Goal: Task Accomplishment & Management: Manage account settings

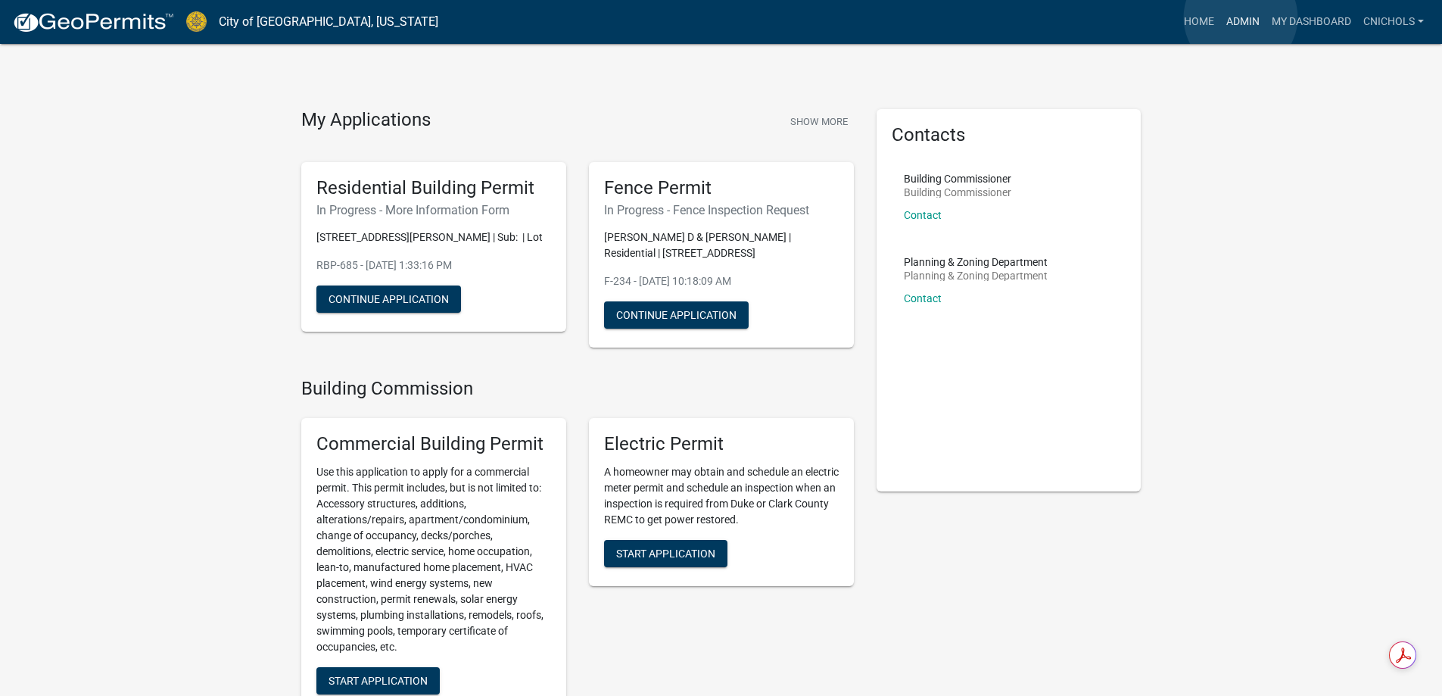
click at [1241, 17] on link "Admin" at bounding box center [1242, 22] width 45 height 29
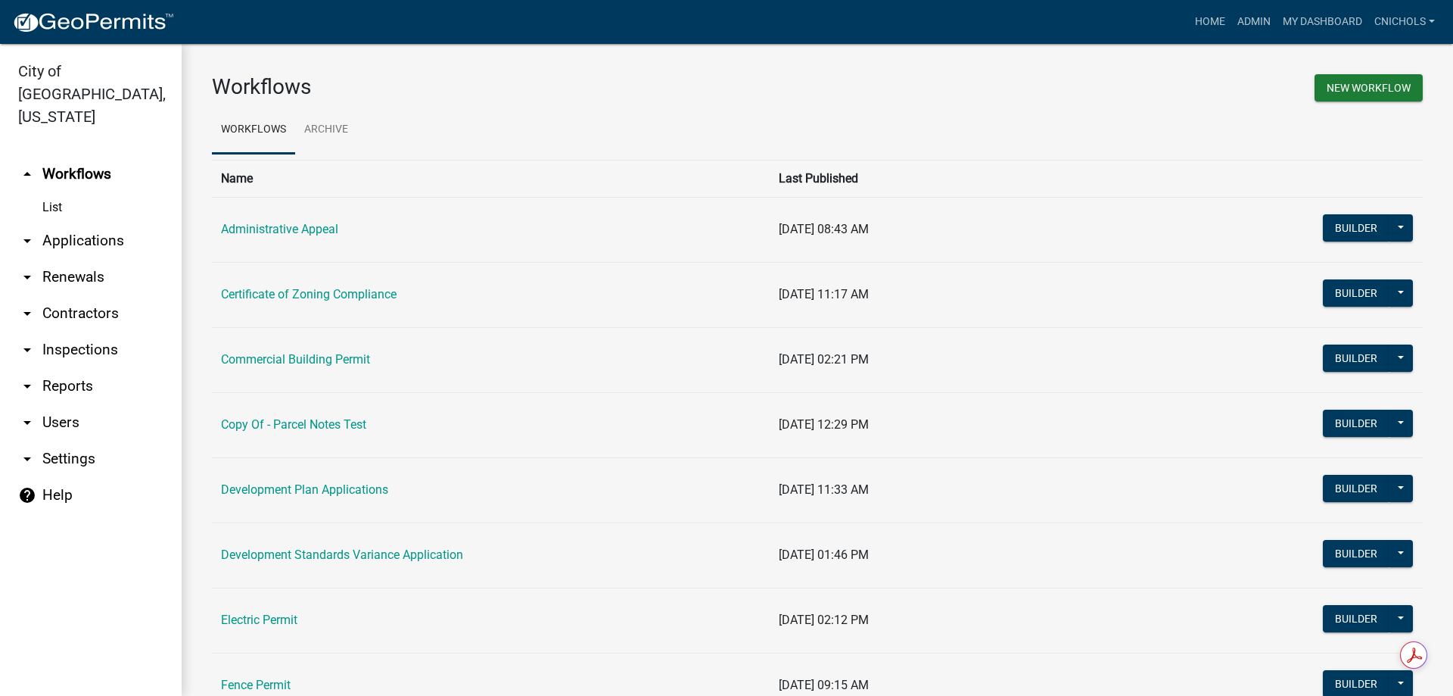
click at [68, 223] on link "arrow_drop_down Applications" at bounding box center [91, 241] width 182 height 36
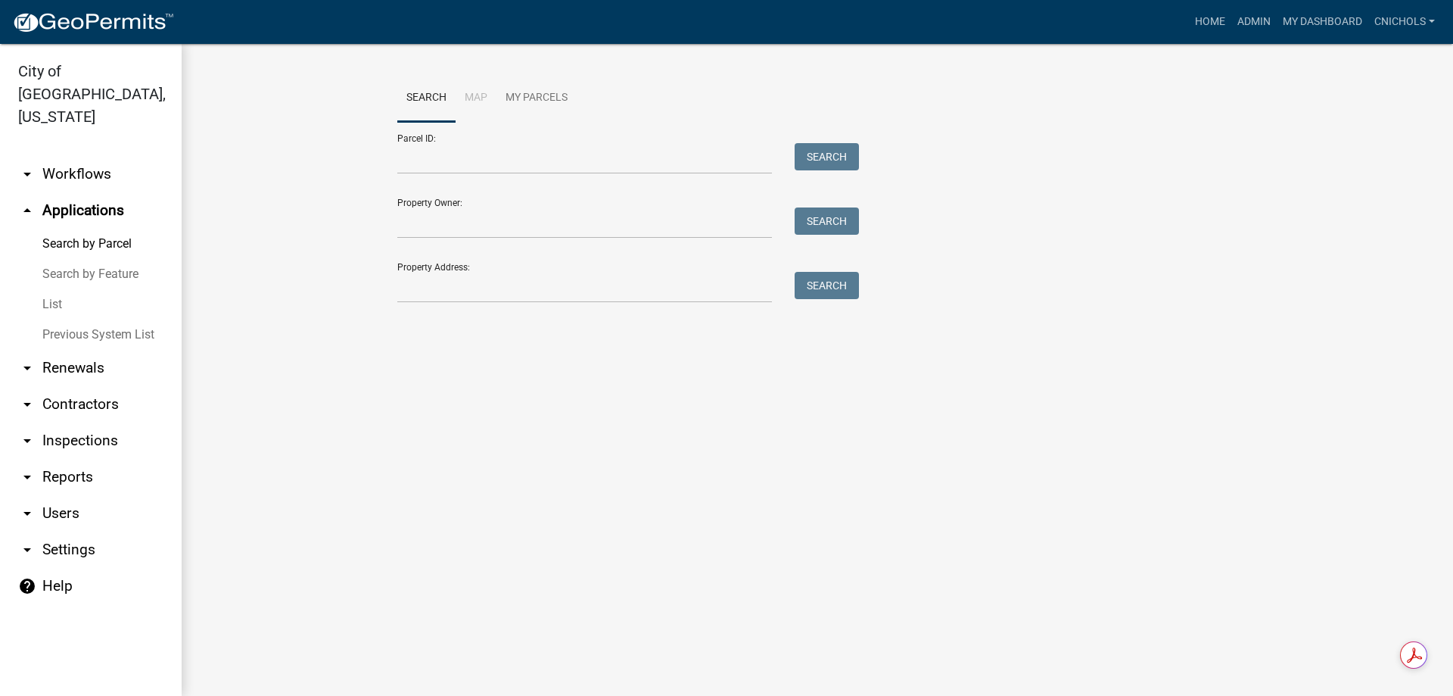
click at [47, 289] on link "List" at bounding box center [91, 304] width 182 height 30
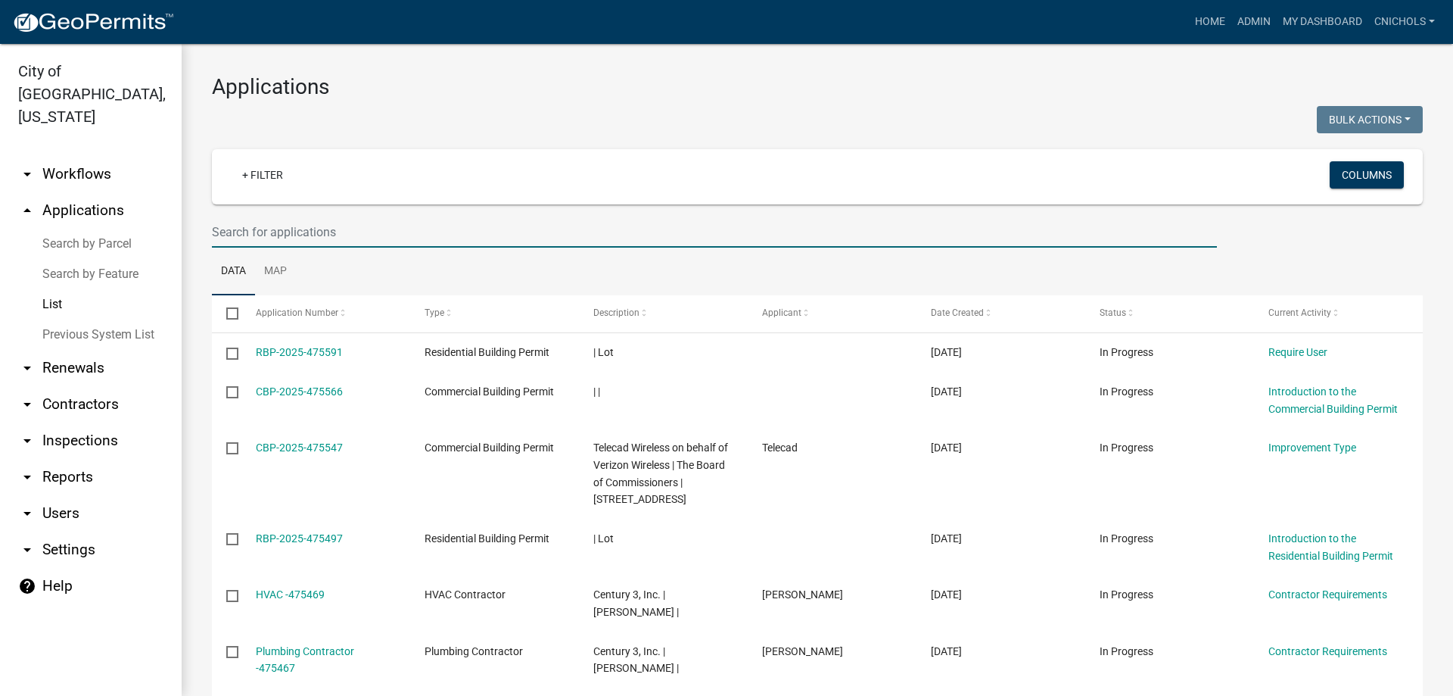
click at [254, 227] on input "text" at bounding box center [714, 232] width 1005 height 31
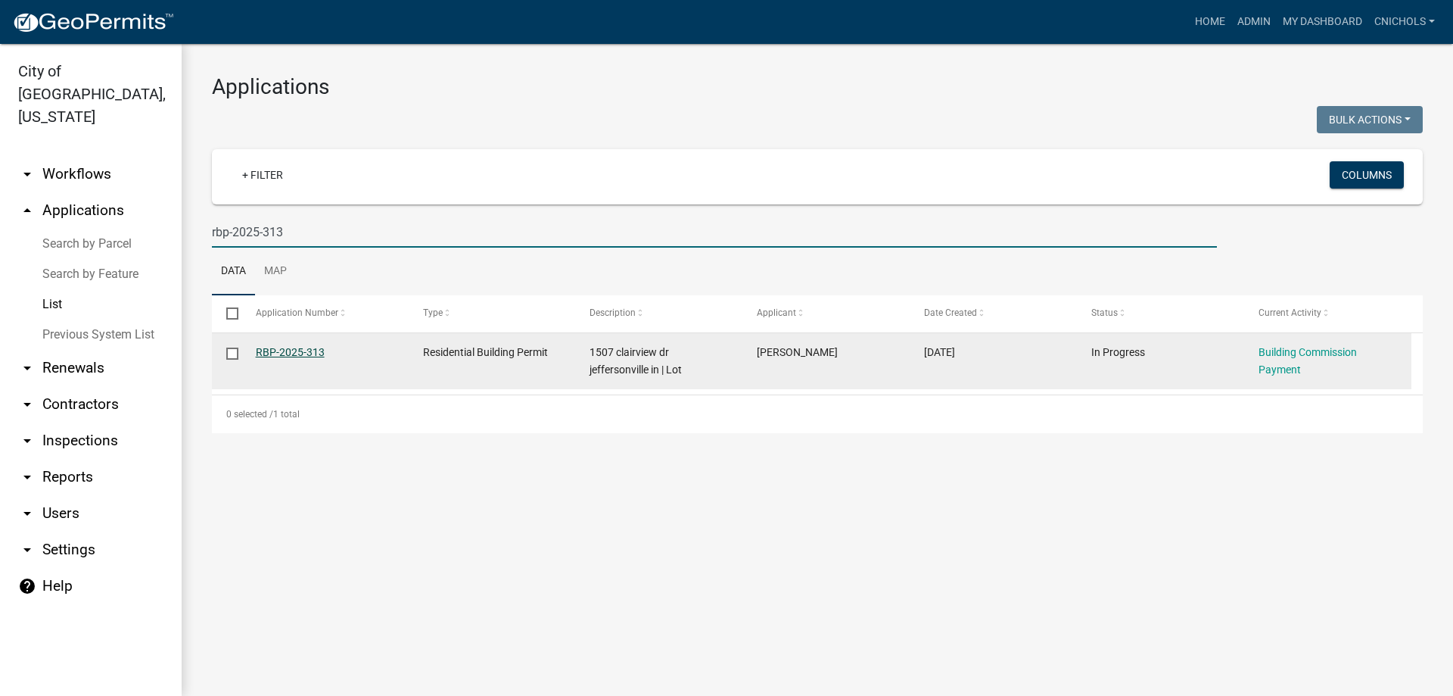
type input "rbp-2025-313"
click at [278, 348] on link "RBP-2025-313" at bounding box center [290, 352] width 69 height 12
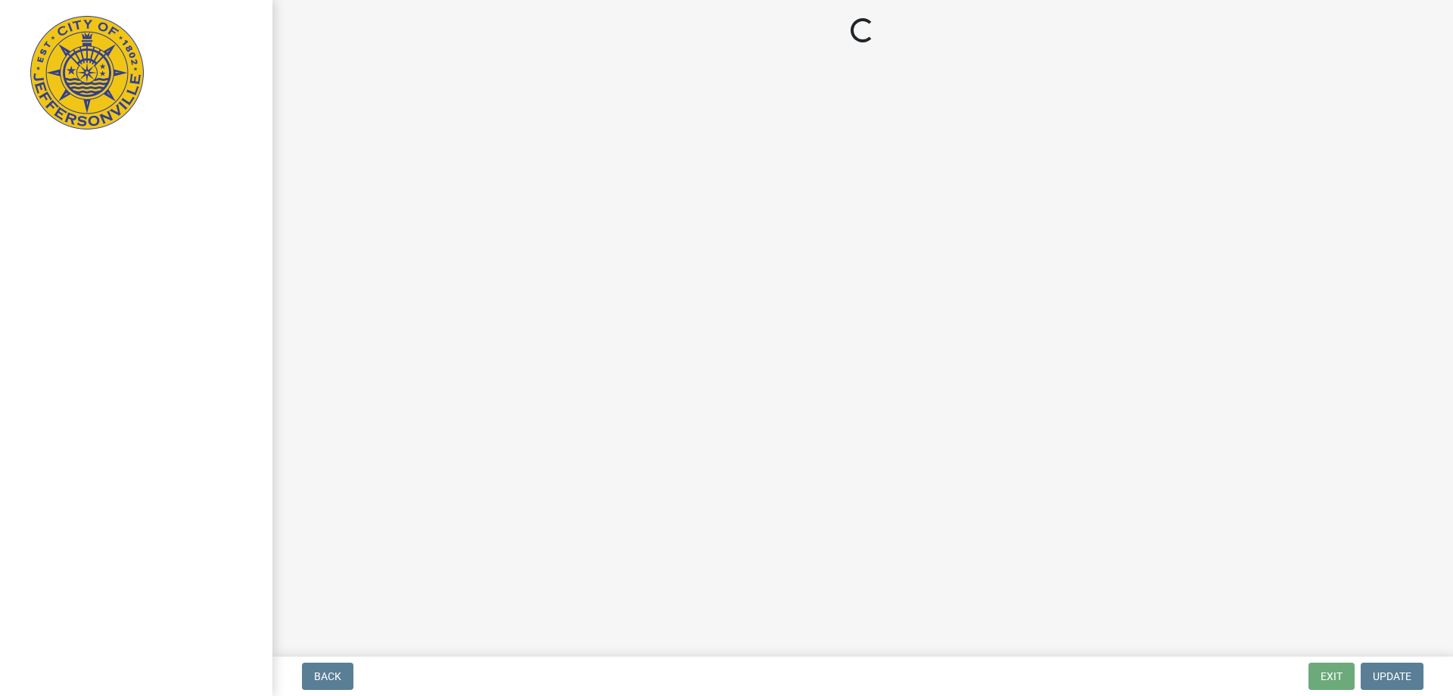
select select "3: 3"
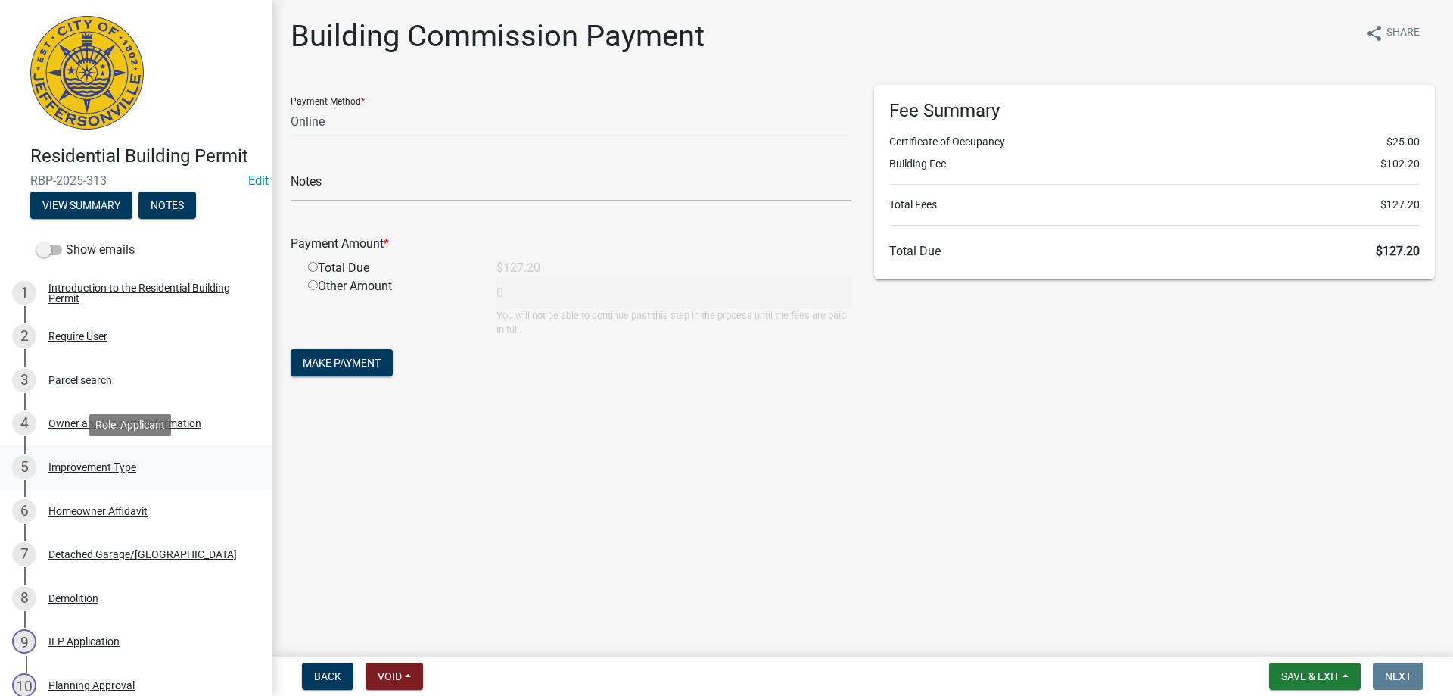
click at [74, 466] on div "Improvement Type" at bounding box center [92, 467] width 88 height 11
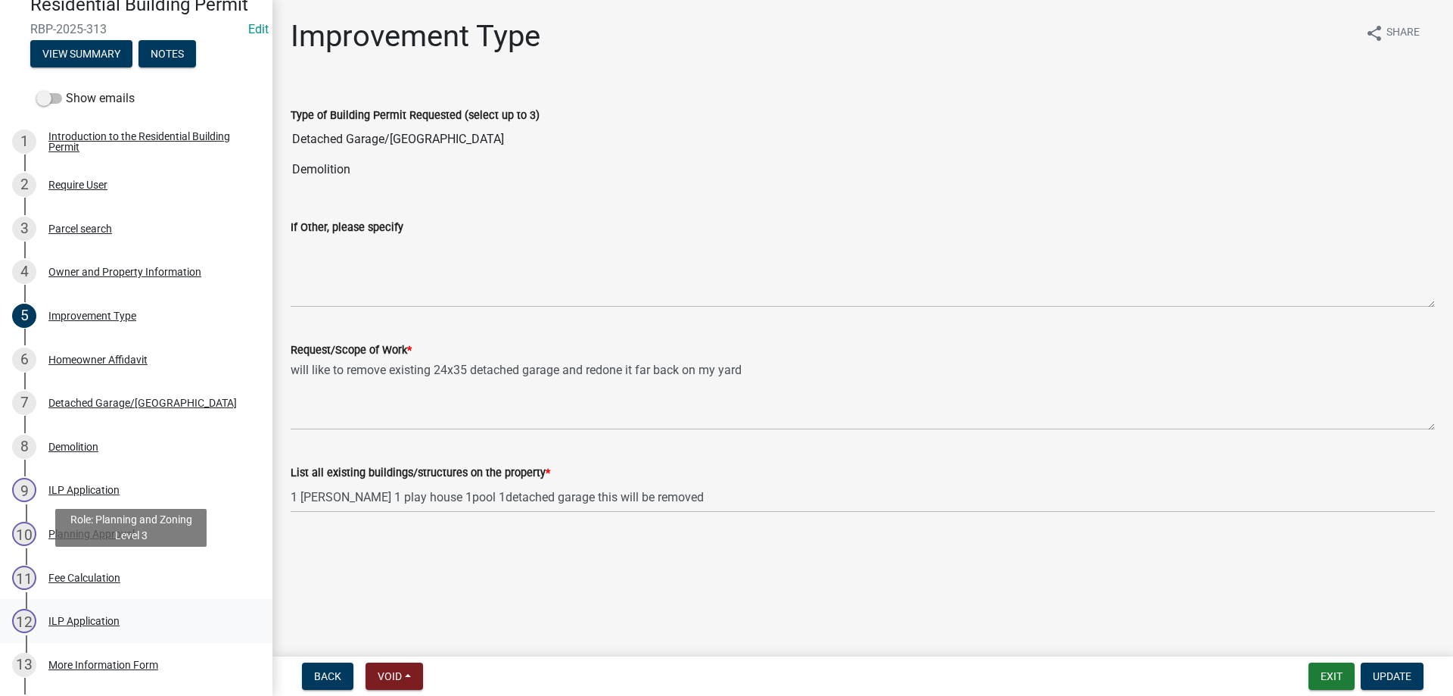
scroll to position [227, 0]
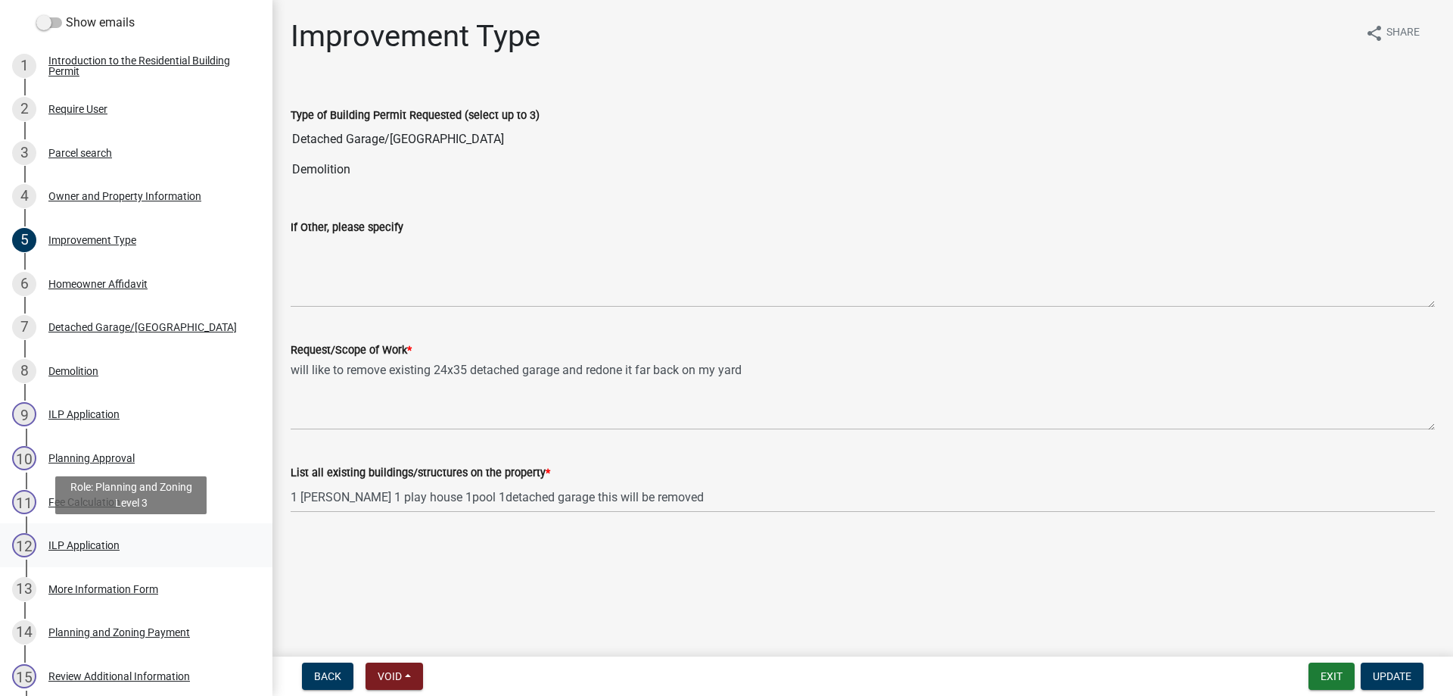
click at [74, 541] on div "ILP Application" at bounding box center [83, 545] width 71 height 11
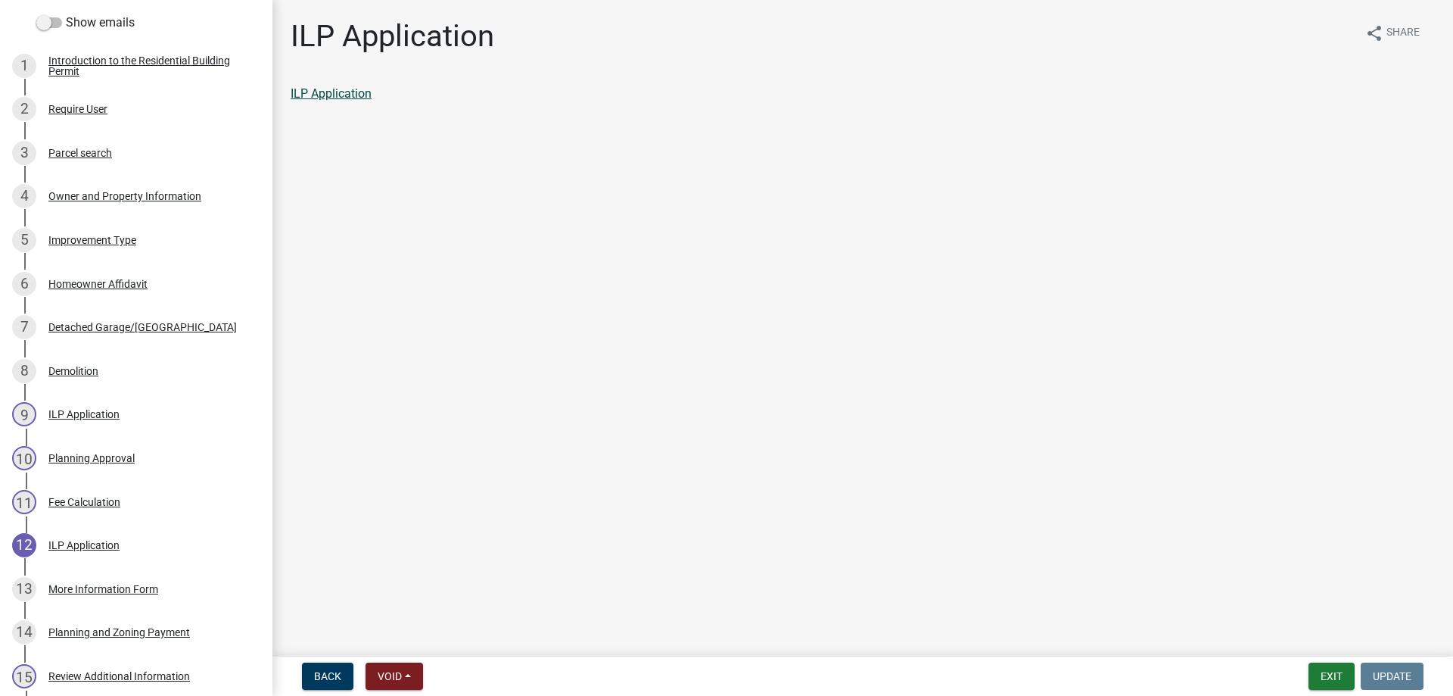
click at [329, 95] on link "ILP Application" at bounding box center [331, 93] width 81 height 14
click at [1323, 671] on button "Exit" at bounding box center [1332, 675] width 46 height 27
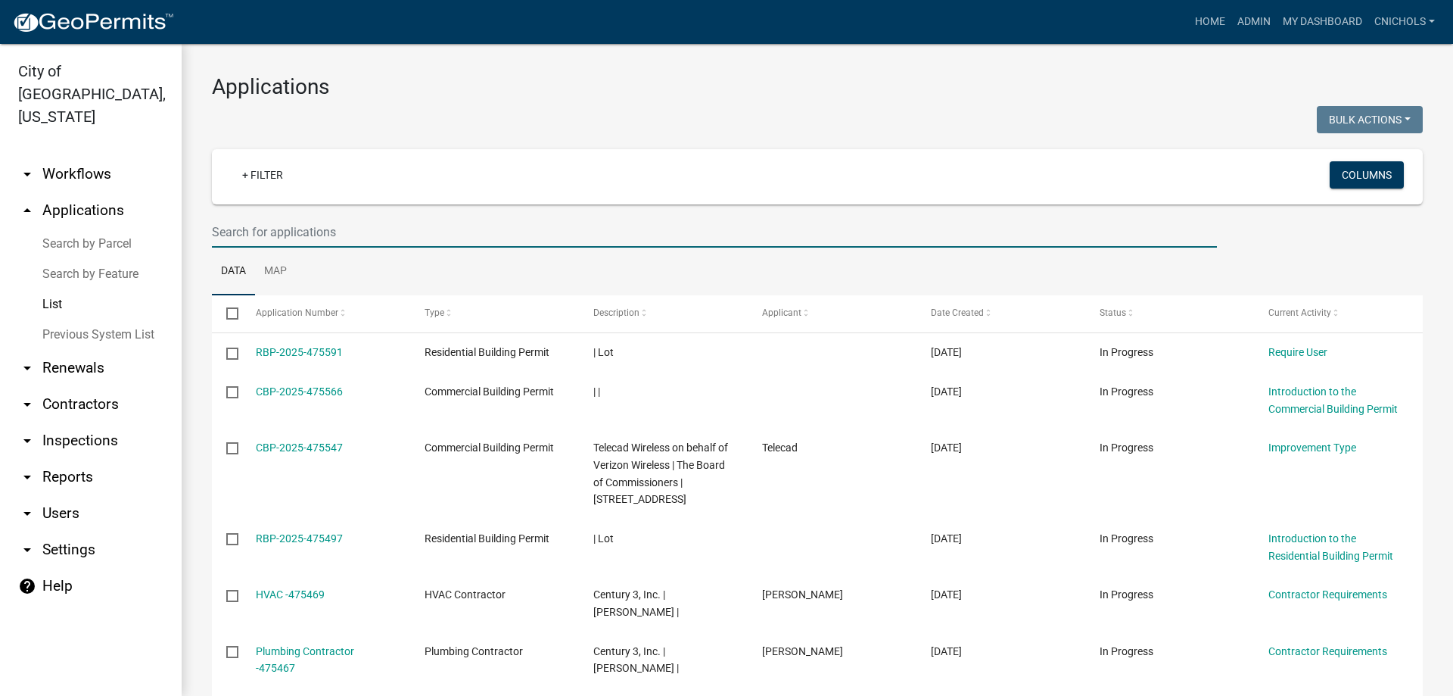
click at [254, 229] on input "text" at bounding box center [714, 232] width 1005 height 31
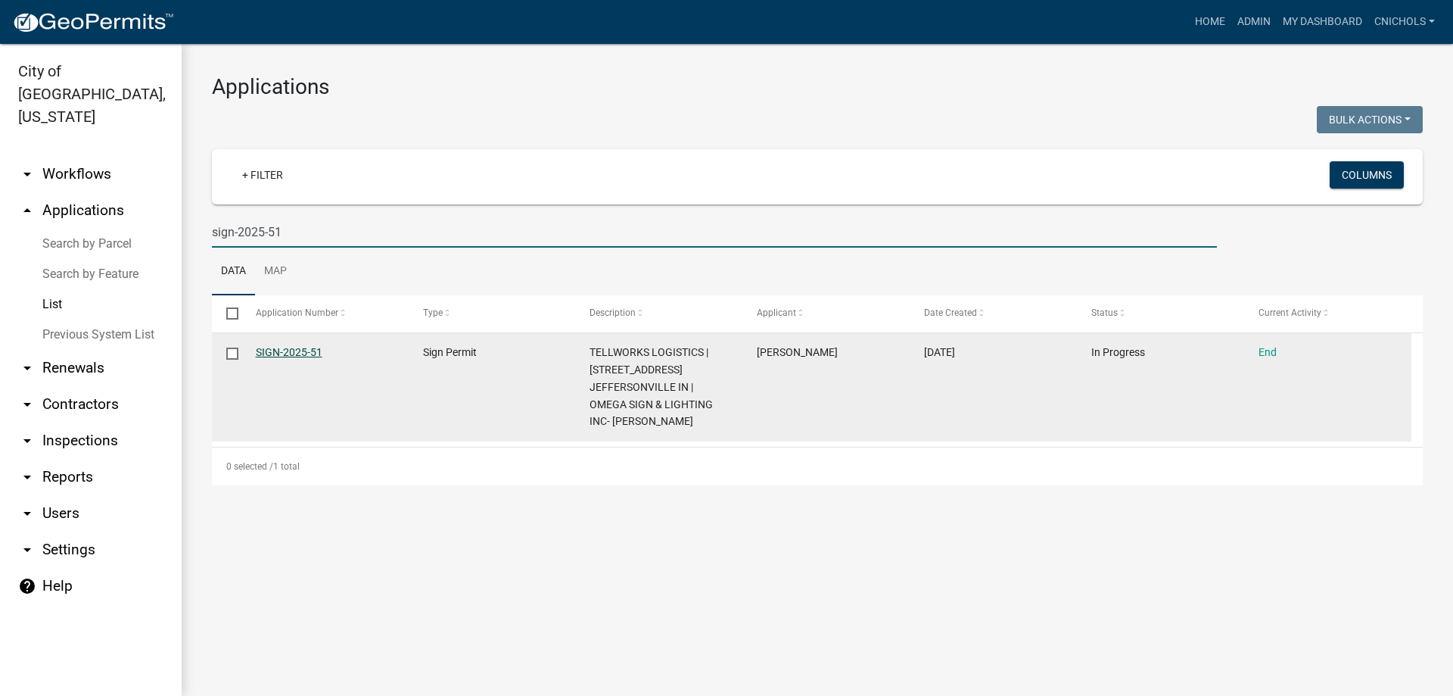
type input "sign-2025-51"
click at [294, 347] on link "SIGN-2025-51" at bounding box center [289, 352] width 67 height 12
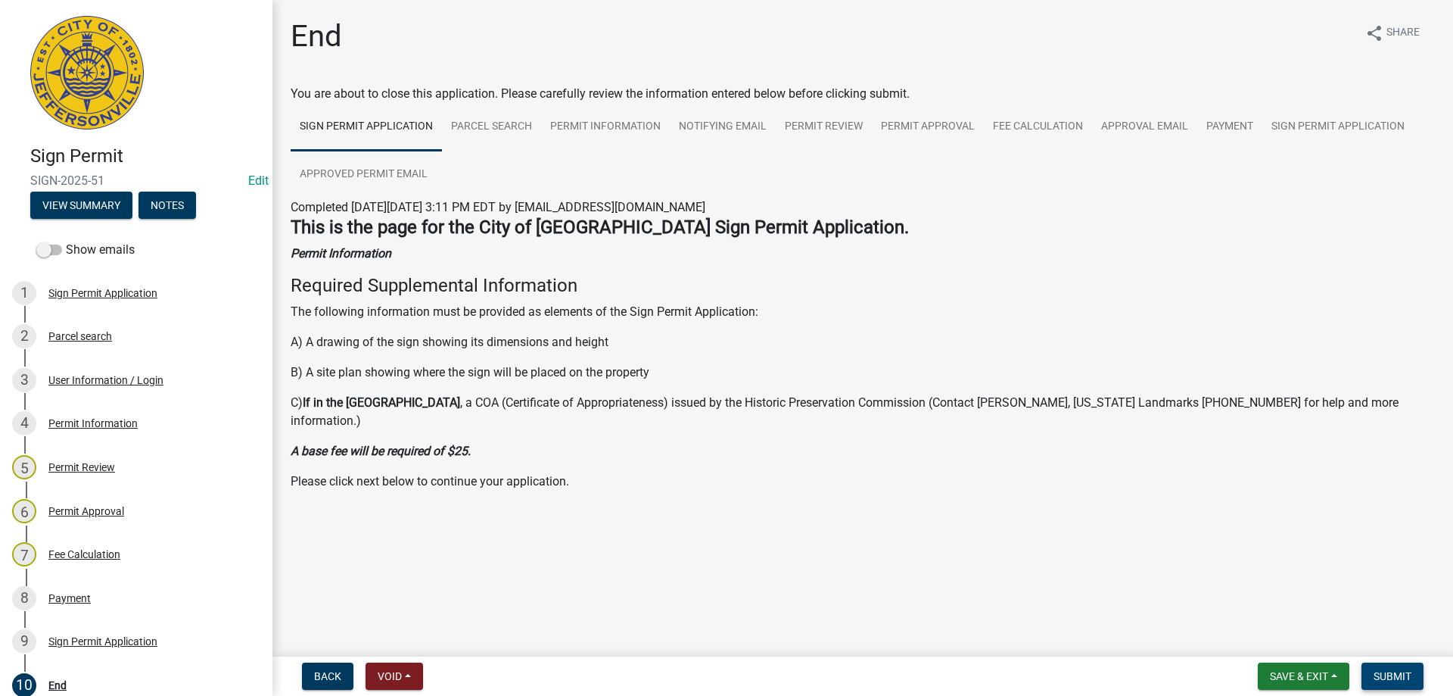
click at [1390, 670] on span "Submit" at bounding box center [1393, 676] width 38 height 12
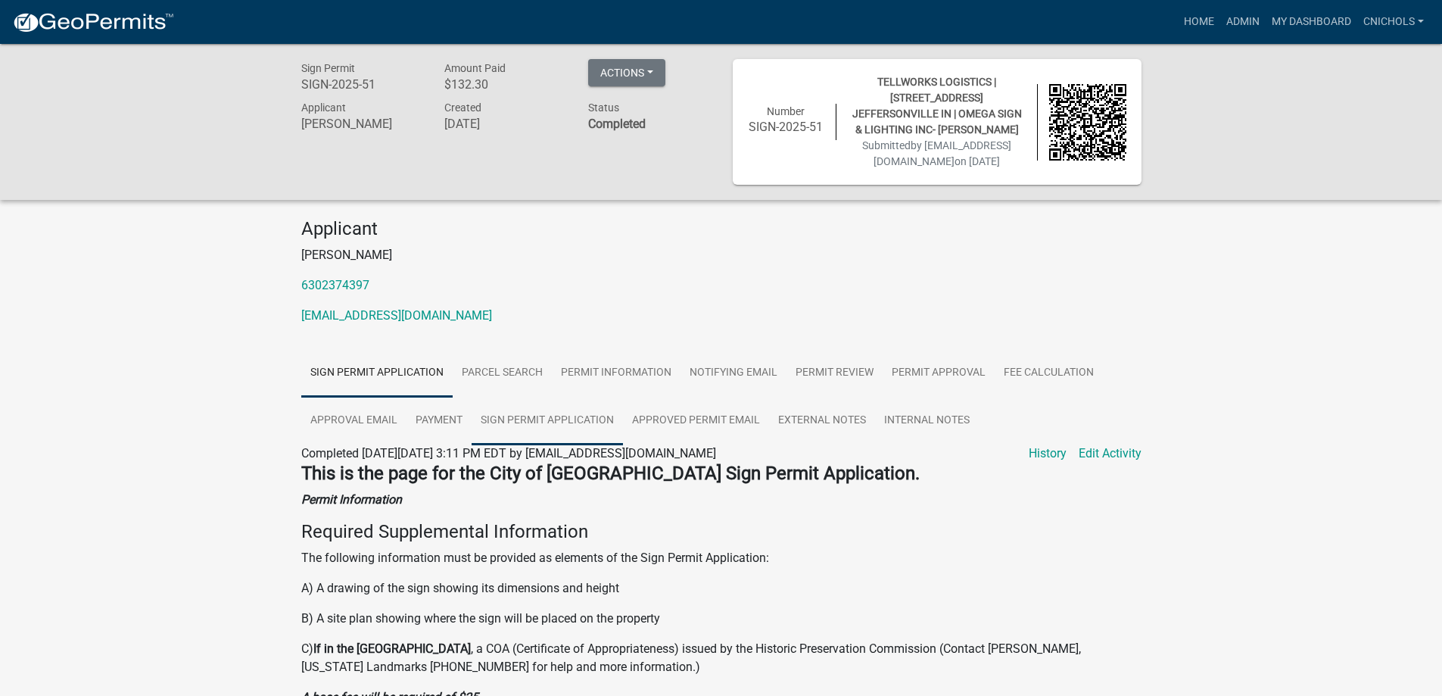
click at [528, 433] on link "Sign Permit Application" at bounding box center [547, 421] width 151 height 48
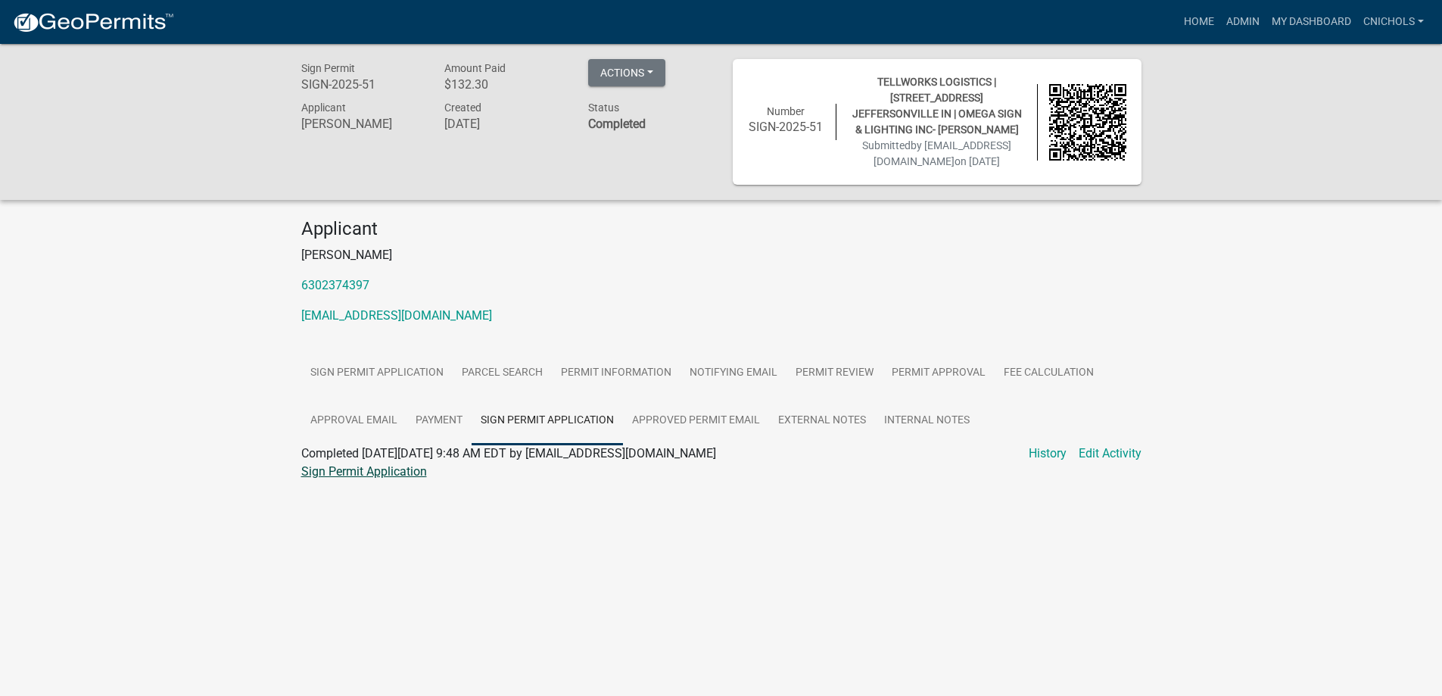
click at [377, 478] on link "Sign Permit Application" at bounding box center [364, 471] width 126 height 14
click at [1240, 17] on link "Admin" at bounding box center [1242, 22] width 45 height 29
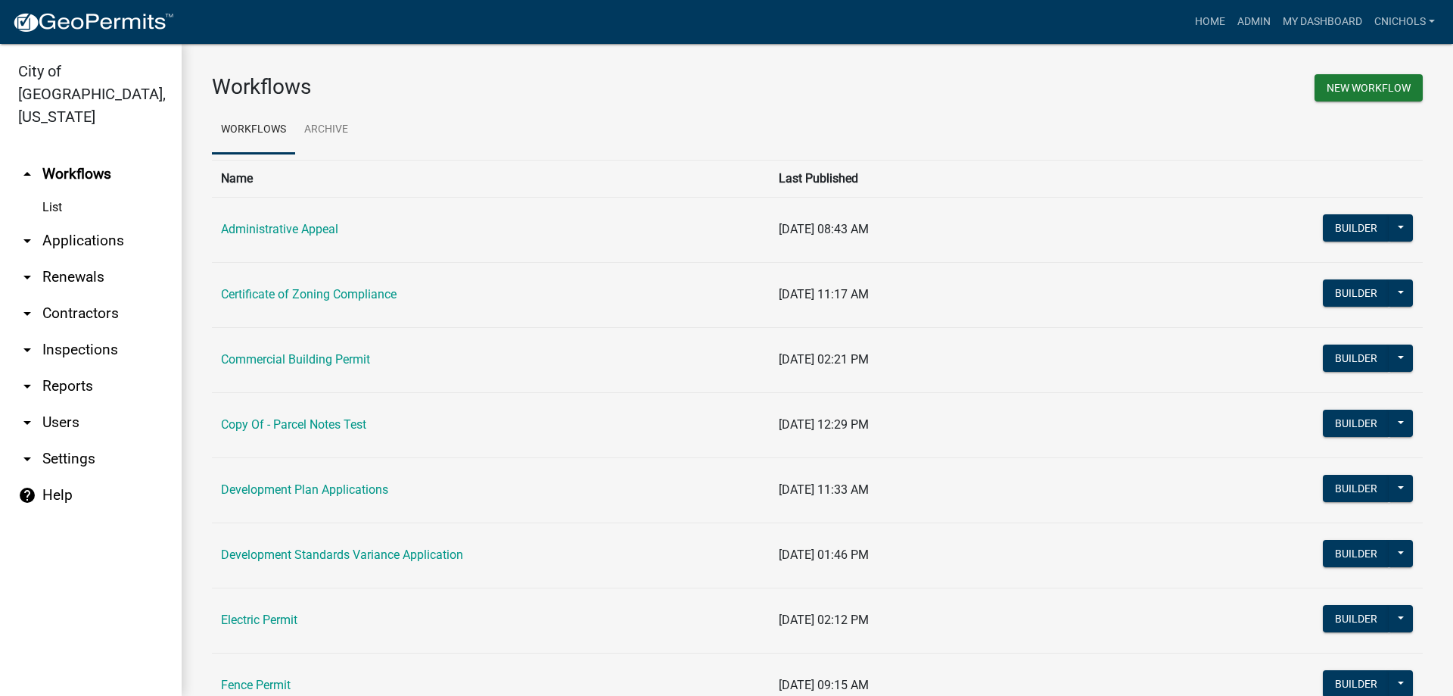
click at [61, 368] on link "arrow_drop_down Reports" at bounding box center [91, 386] width 182 height 36
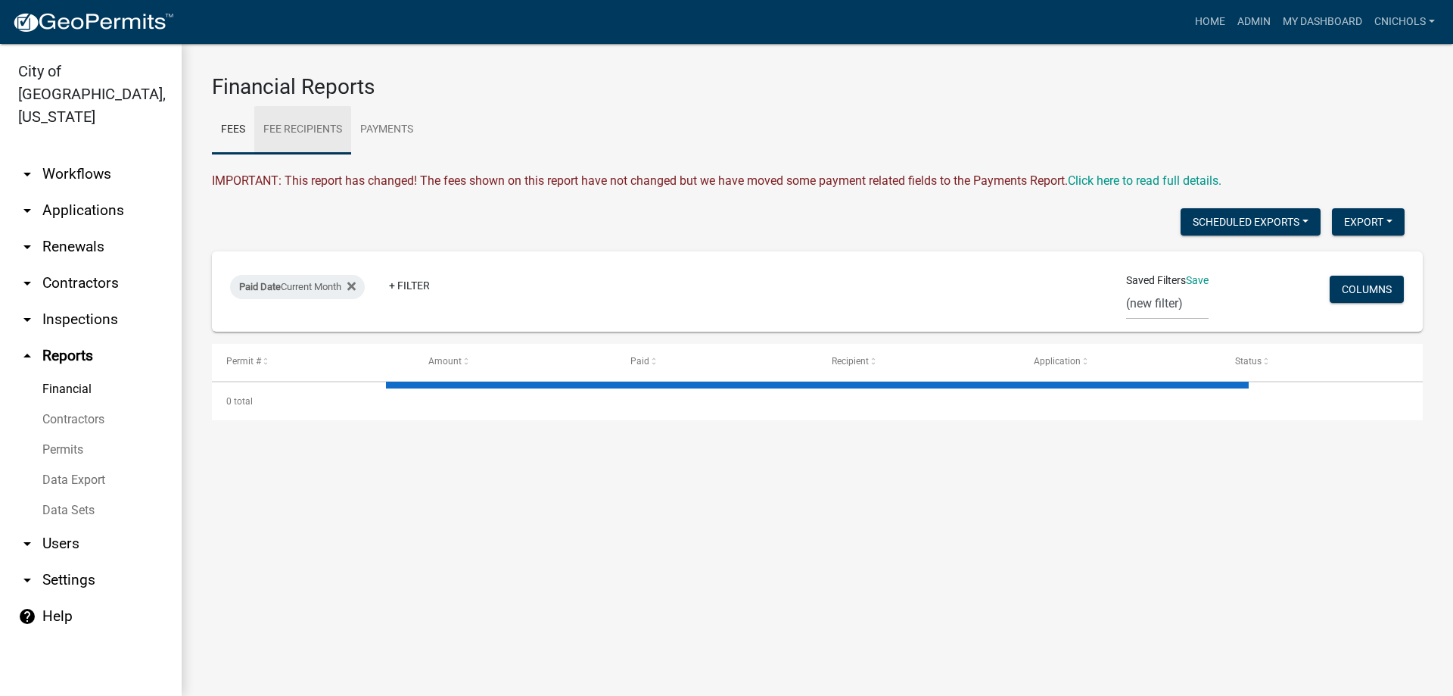
click at [286, 128] on link "Fee Recipients" at bounding box center [302, 130] width 97 height 48
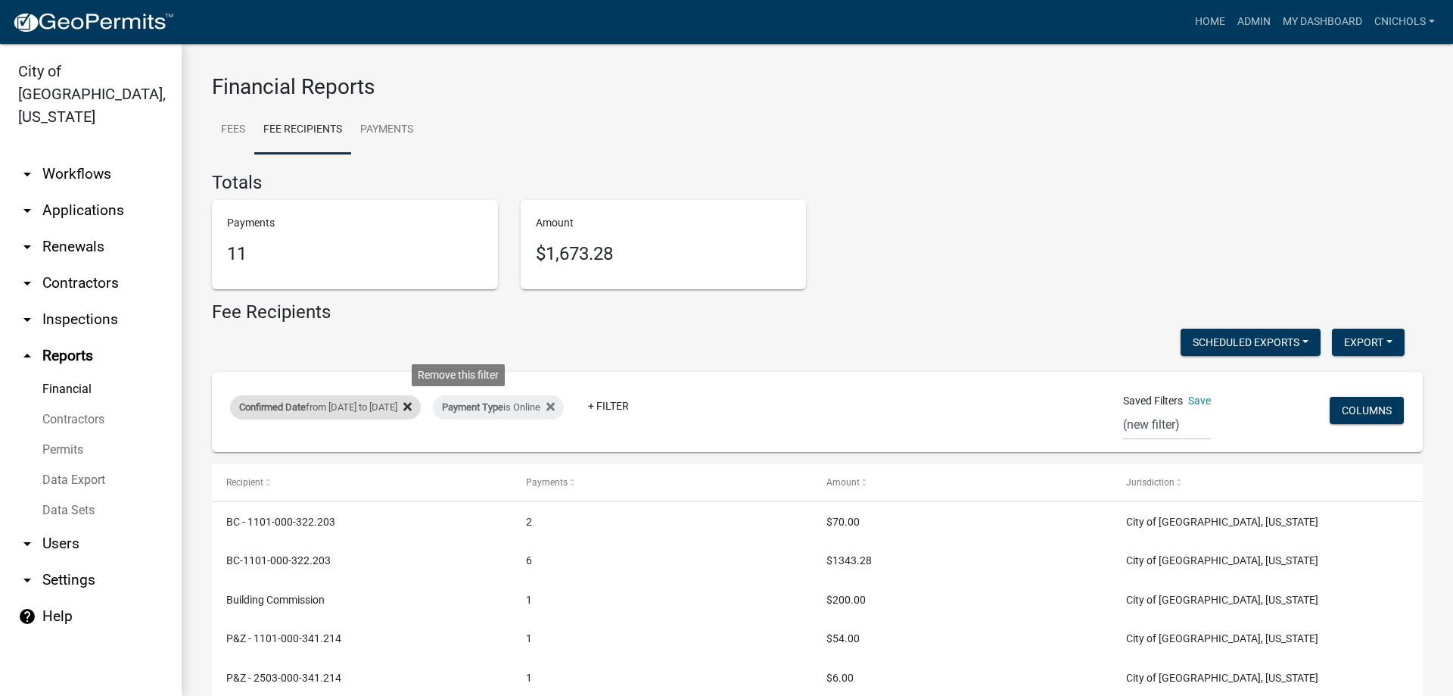
click at [412, 404] on icon at bounding box center [407, 407] width 8 height 8
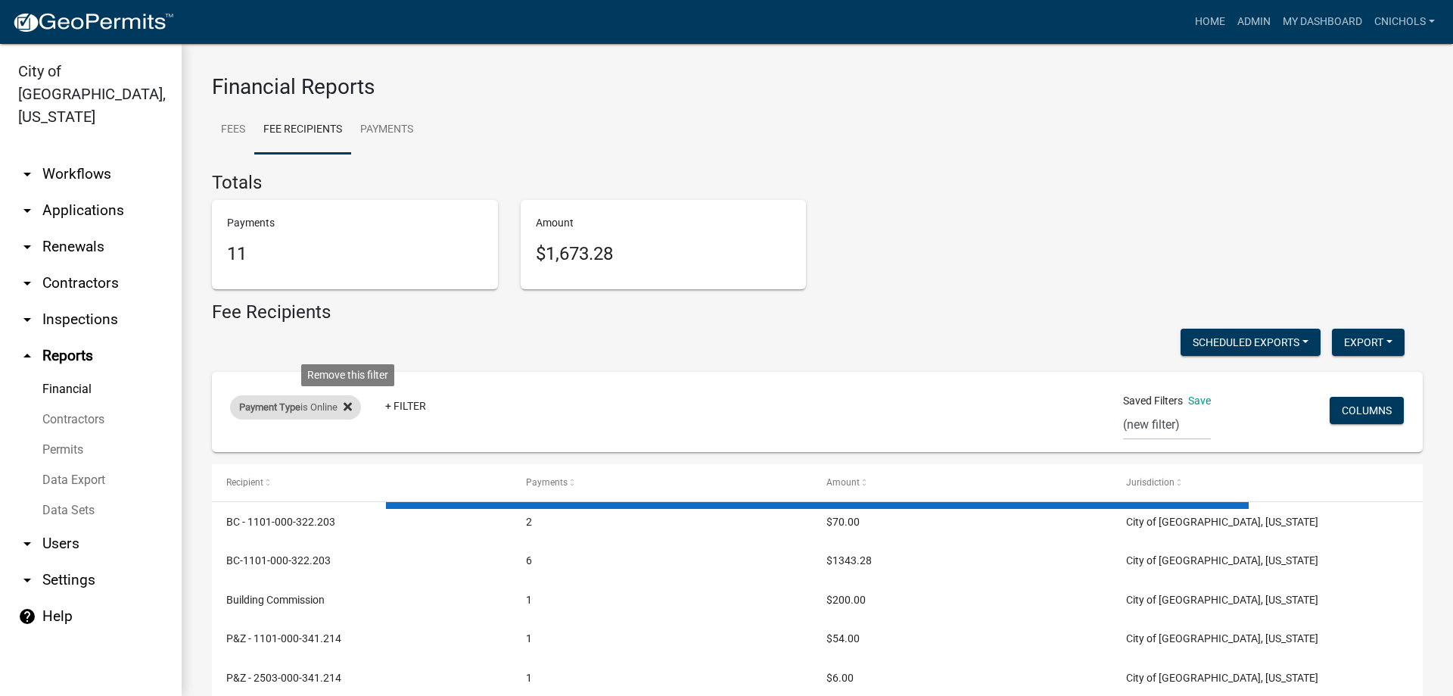
click at [351, 401] on icon at bounding box center [348, 406] width 8 height 12
click at [269, 406] on link "+ Filter" at bounding box center [262, 410] width 65 height 27
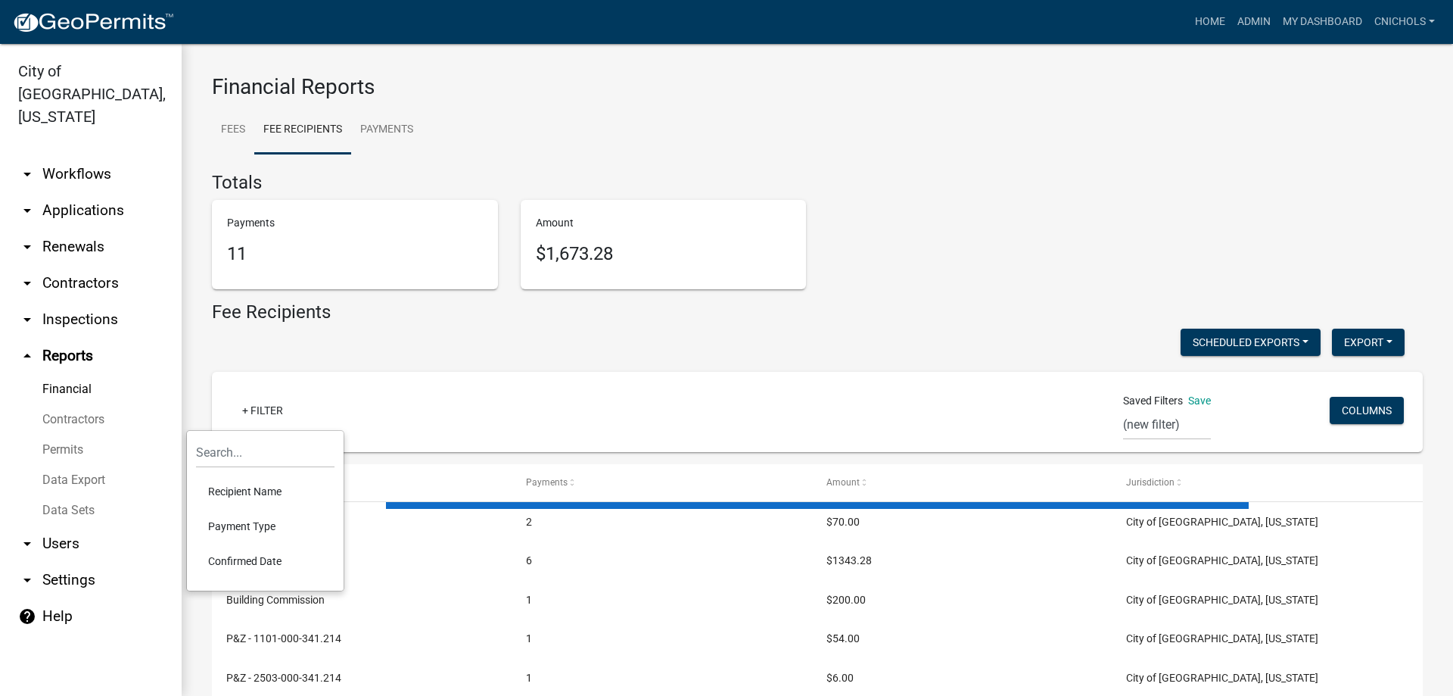
click at [260, 557] on li "Confirmed Date" at bounding box center [265, 561] width 139 height 35
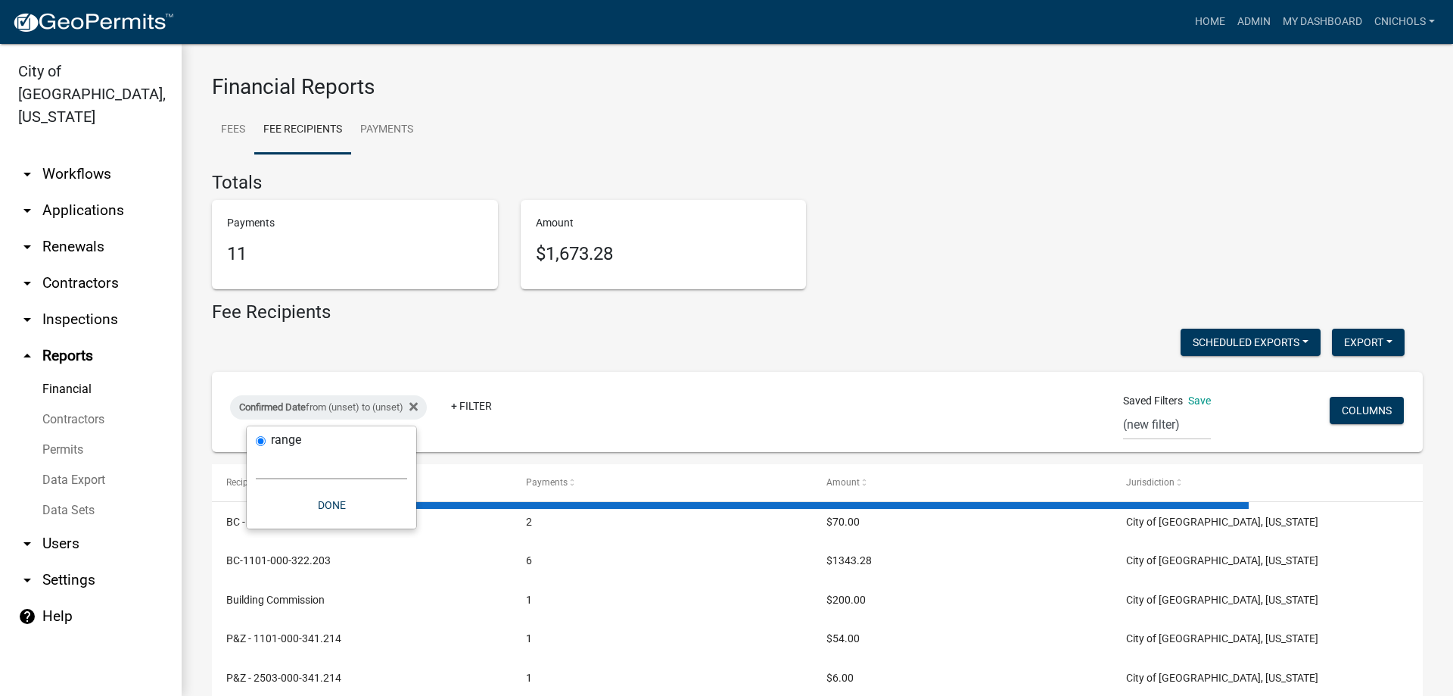
click at [267, 466] on select "[DATE] [DATE] Current Week Previous Week Current Month Last Month Current Calen…" at bounding box center [331, 463] width 151 height 31
select select "custom"
click at [256, 448] on select "[DATE] [DATE] Current Week Previous Week Current Month Last Month Current Calen…" at bounding box center [331, 463] width 151 height 31
click at [400, 529] on input "date" at bounding box center [331, 528] width 151 height 31
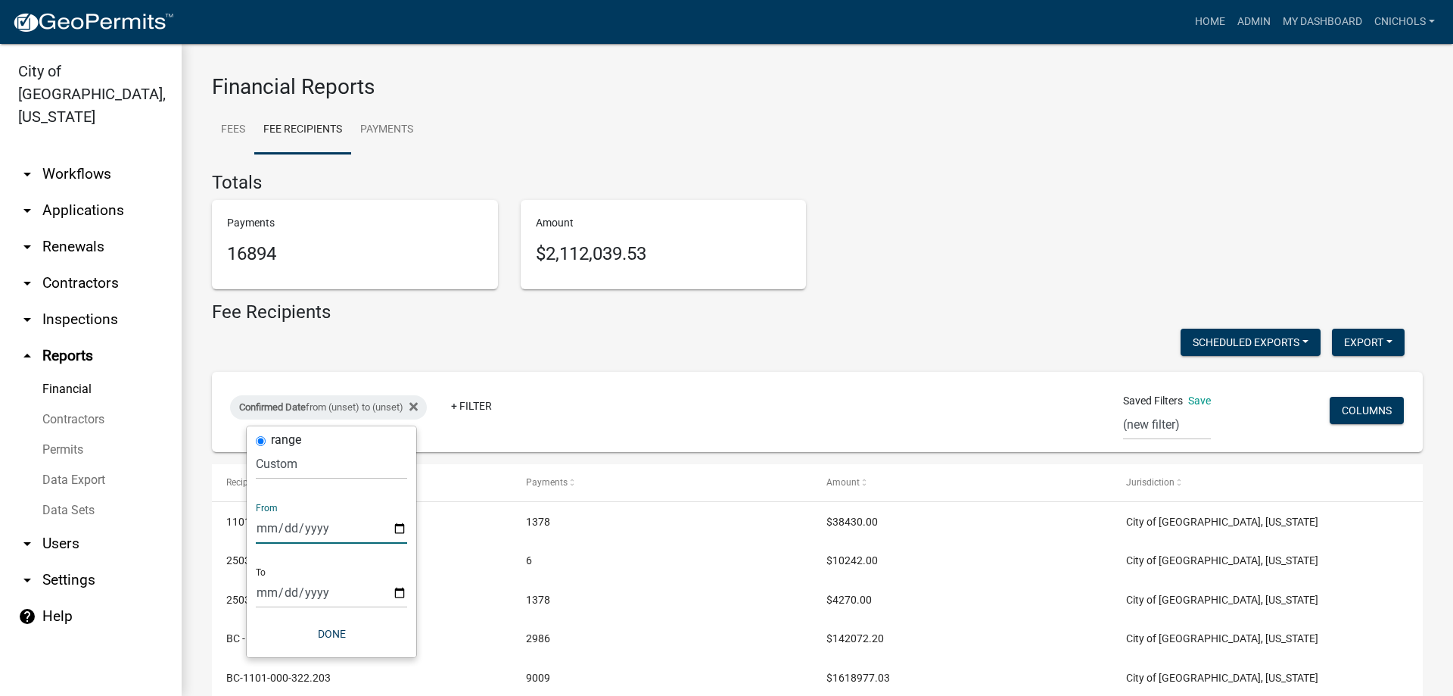
type input "[DATE]"
click at [407, 590] on input "date" at bounding box center [341, 592] width 151 height 31
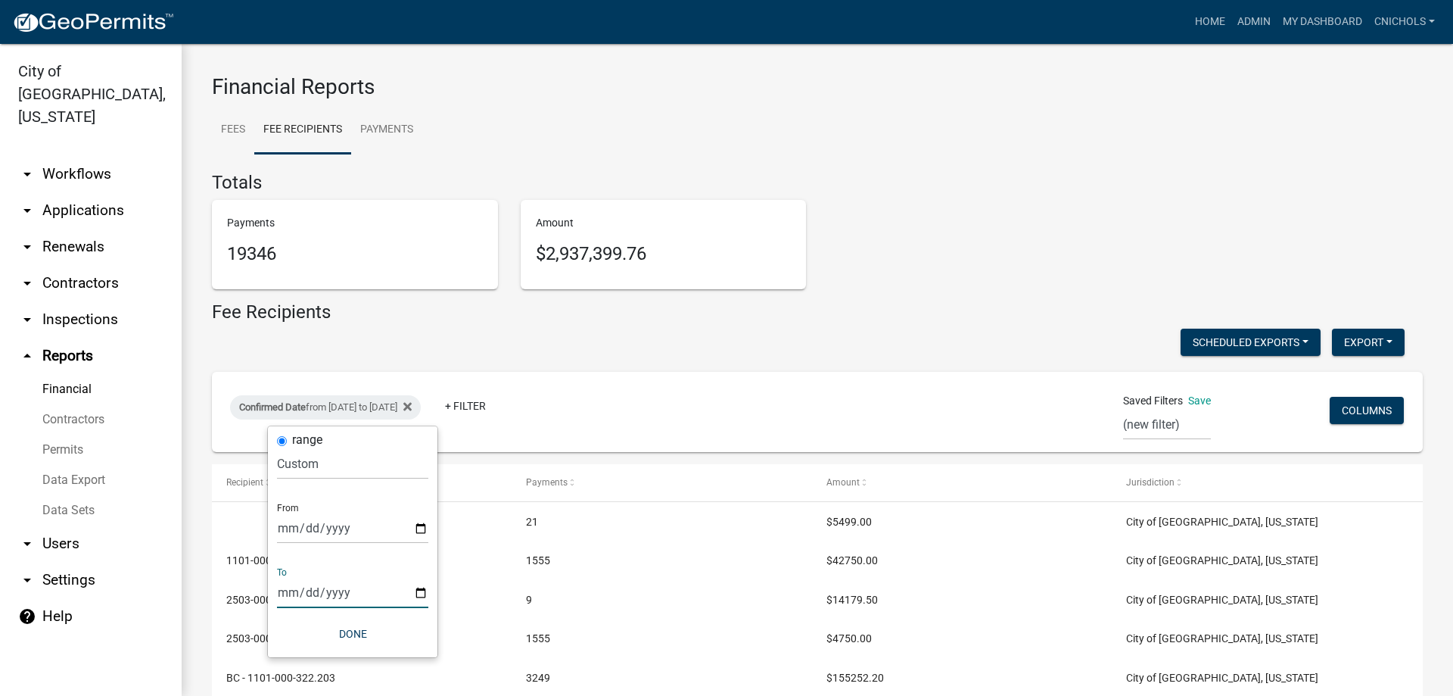
type input "[DATE]"
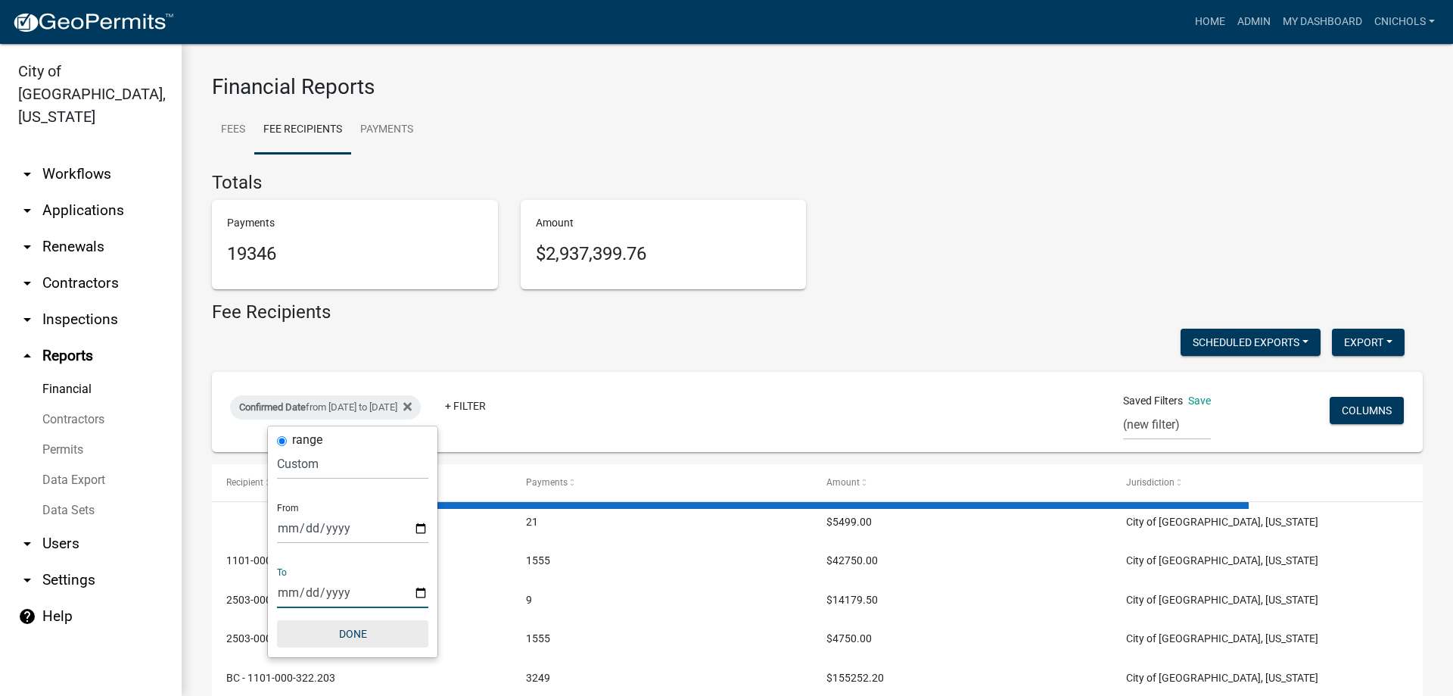
click at [369, 631] on button "Done" at bounding box center [352, 633] width 151 height 27
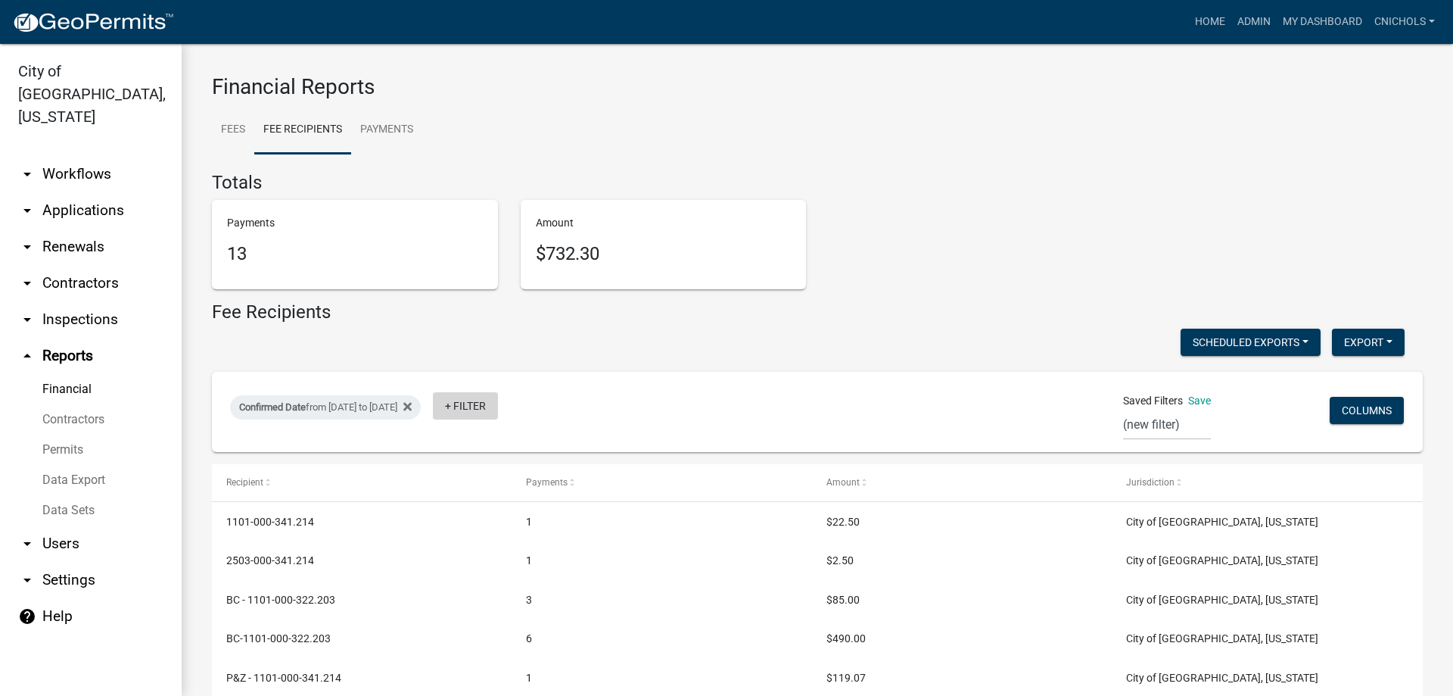
click at [498, 409] on link "+ Filter" at bounding box center [465, 405] width 65 height 27
click at [491, 516] on li "Payment Type" at bounding box center [522, 521] width 139 height 35
click at [500, 469] on select "Select an option Online CreditCardPOS Check Cash" at bounding box center [534, 463] width 151 height 31
click at [478, 448] on select "Select an option Online CreditCardPOS Check Cash" at bounding box center [534, 463] width 151 height 31
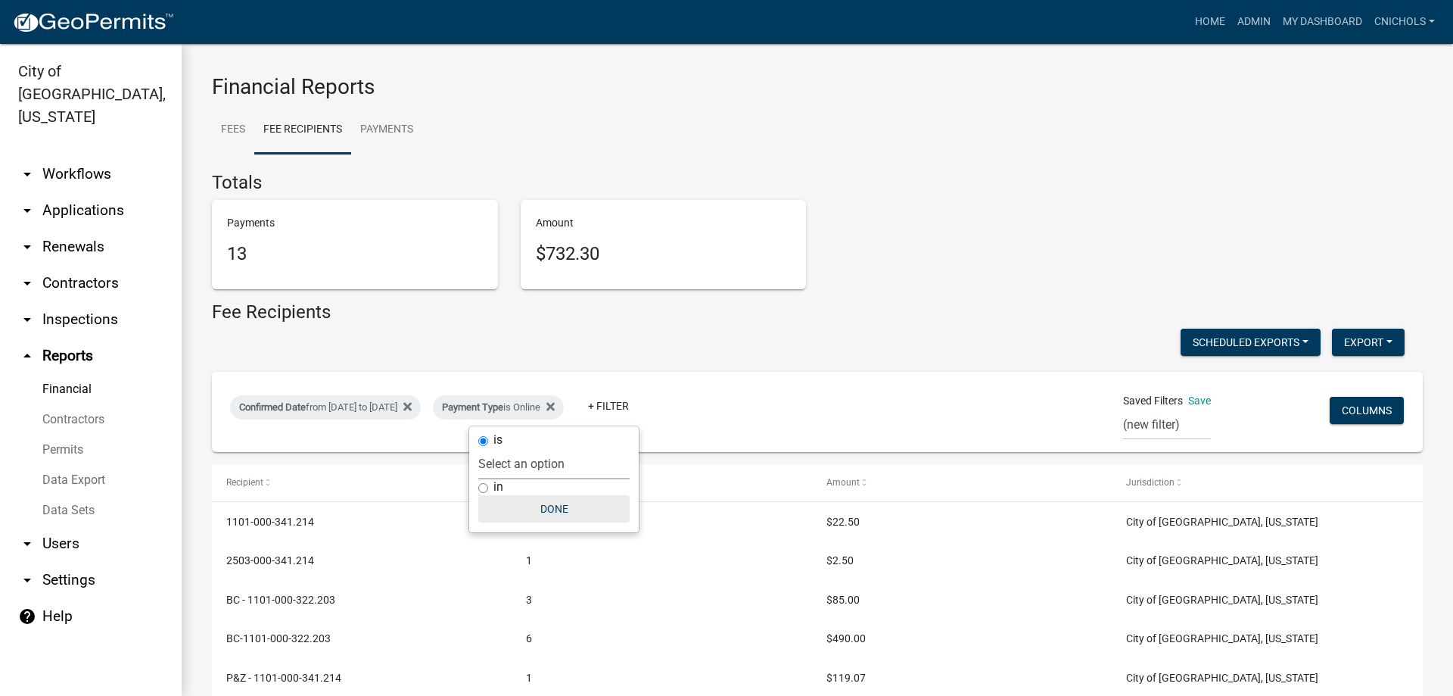
select select "0: null"
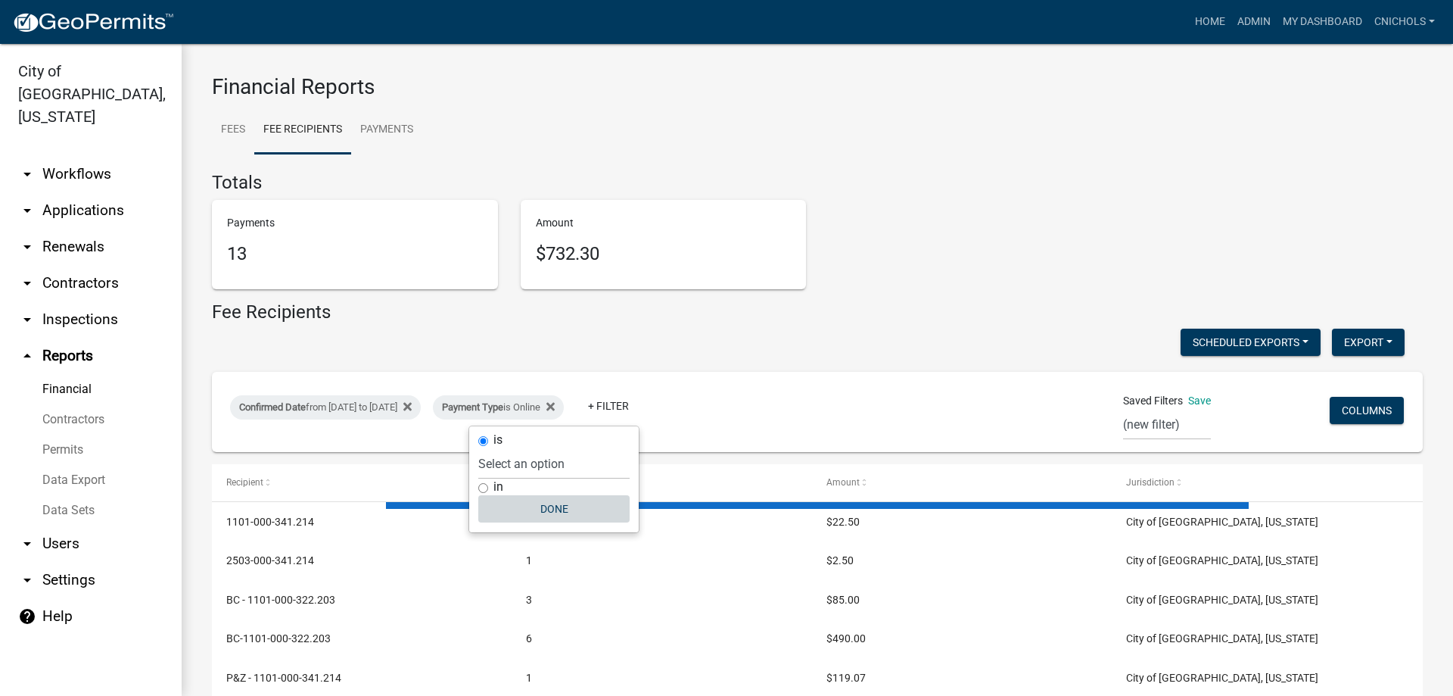
click at [559, 509] on button "Done" at bounding box center [553, 508] width 151 height 27
